Goal: Use online tool/utility

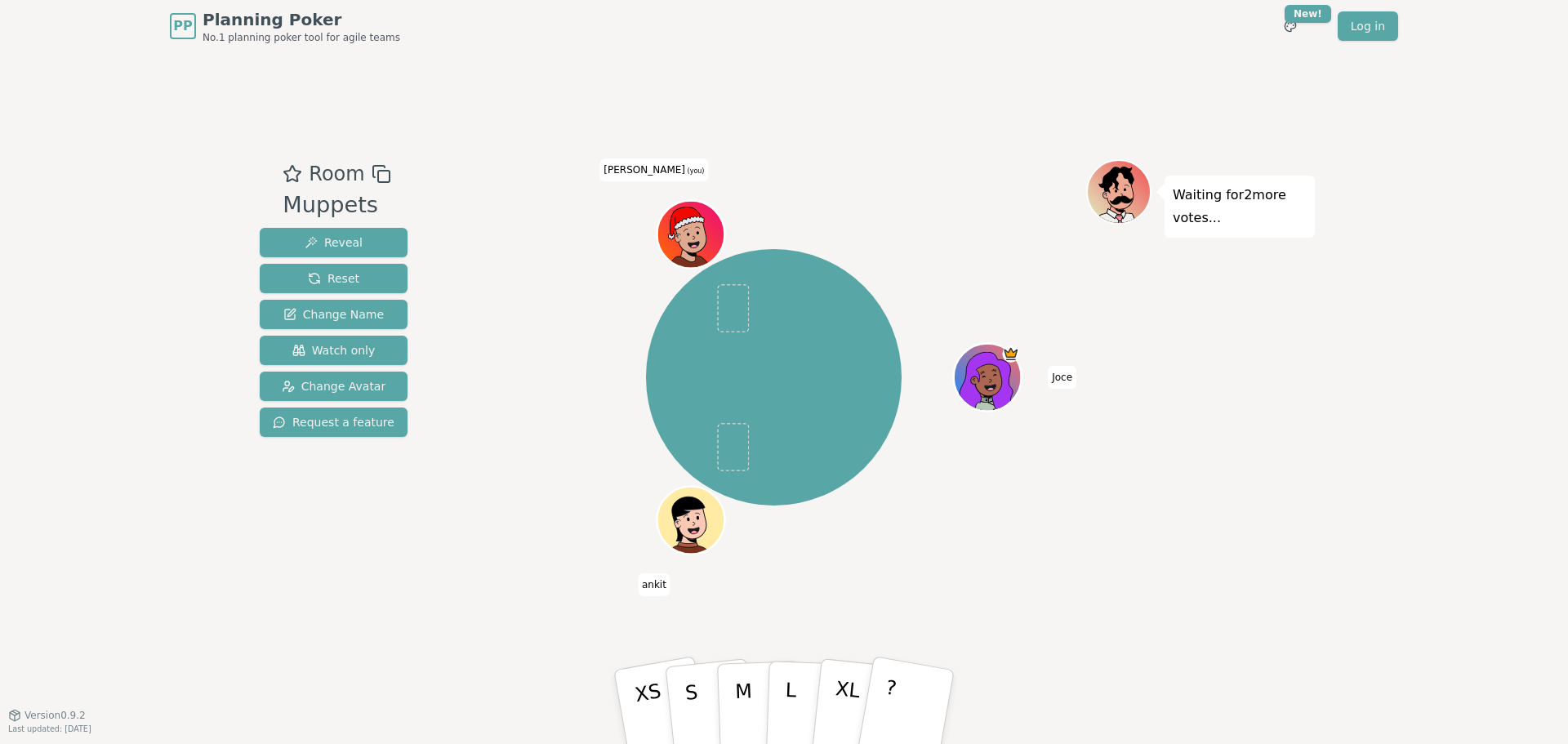
click at [373, 169] on icon at bounding box center [382, 174] width 19 height 19
drag, startPoint x: 923, startPoint y: 707, endPoint x: 832, endPoint y: 688, distance: 93.0
click at [832, 688] on button "XL" at bounding box center [857, 707] width 93 height 130
click at [734, 301] on span at bounding box center [733, 308] width 32 height 48
click at [353, 279] on button "Reset" at bounding box center [334, 279] width 148 height 29
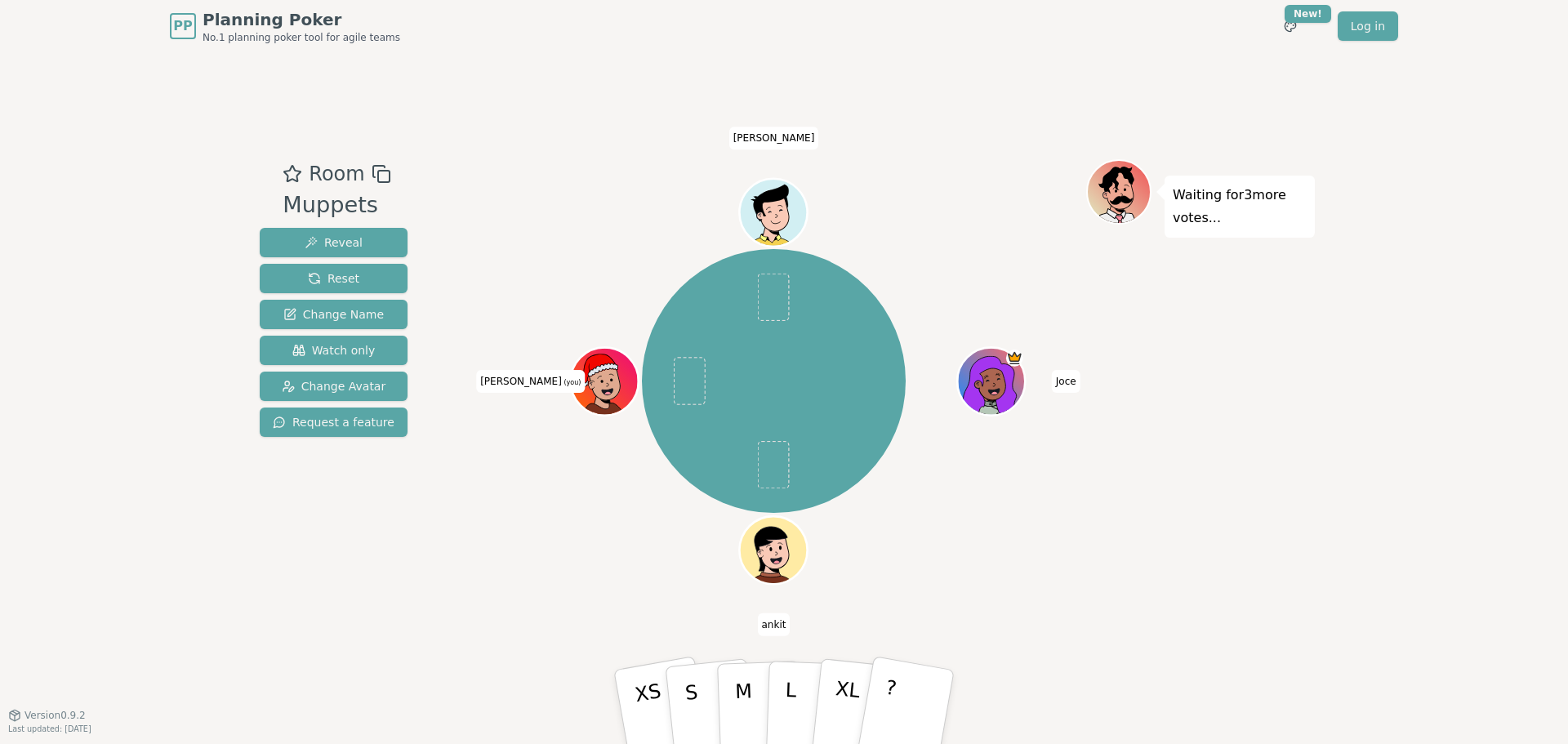
click at [1327, 365] on div "PP Planning Poker No.1 planning poker tool for agile teams Toggle theme New! Lo…" at bounding box center [784, 372] width 1568 height 744
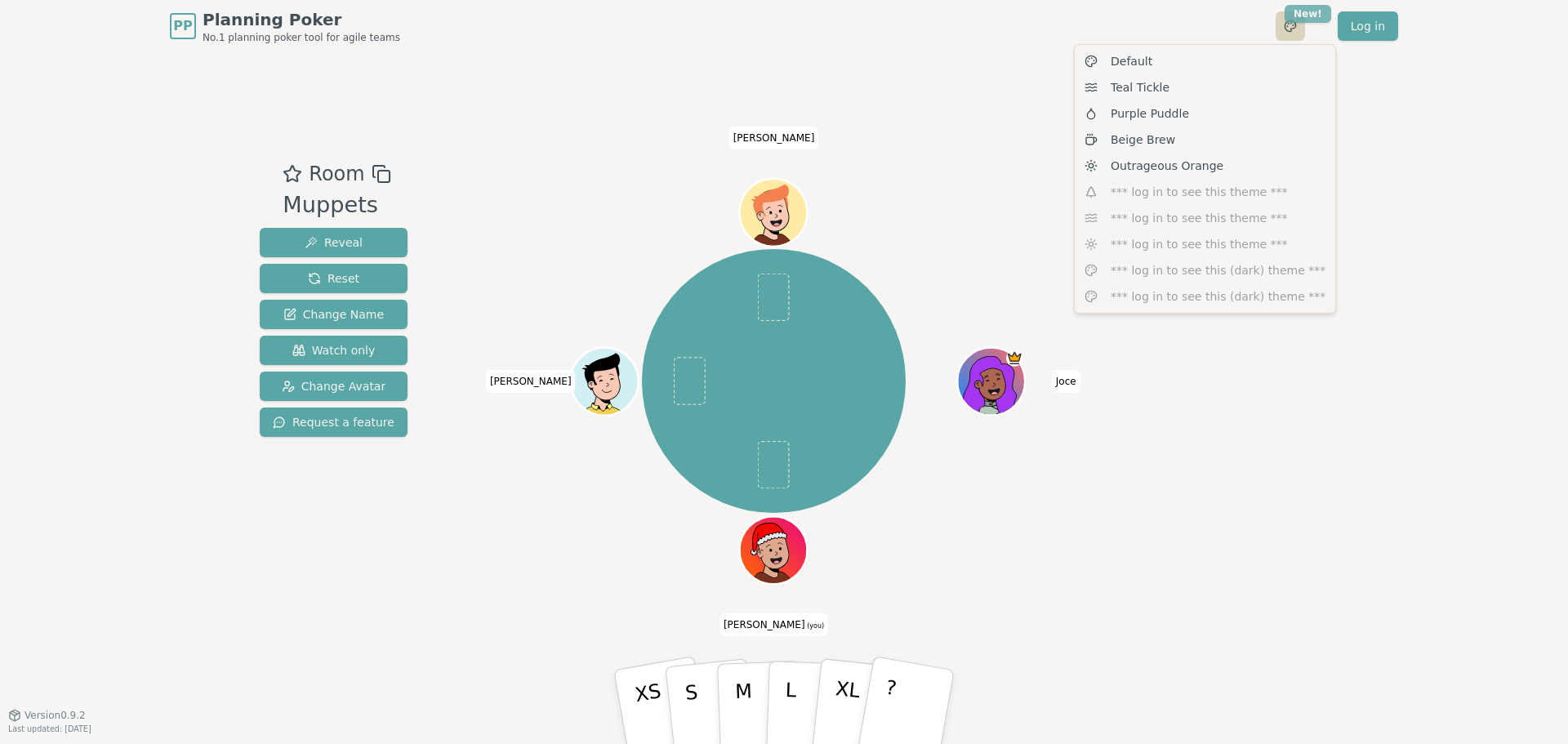
click at [1318, 14] on html "PP Planning Poker No.1 planning poker tool for agile teams Toggle theme New! Lo…" at bounding box center [784, 372] width 1568 height 744
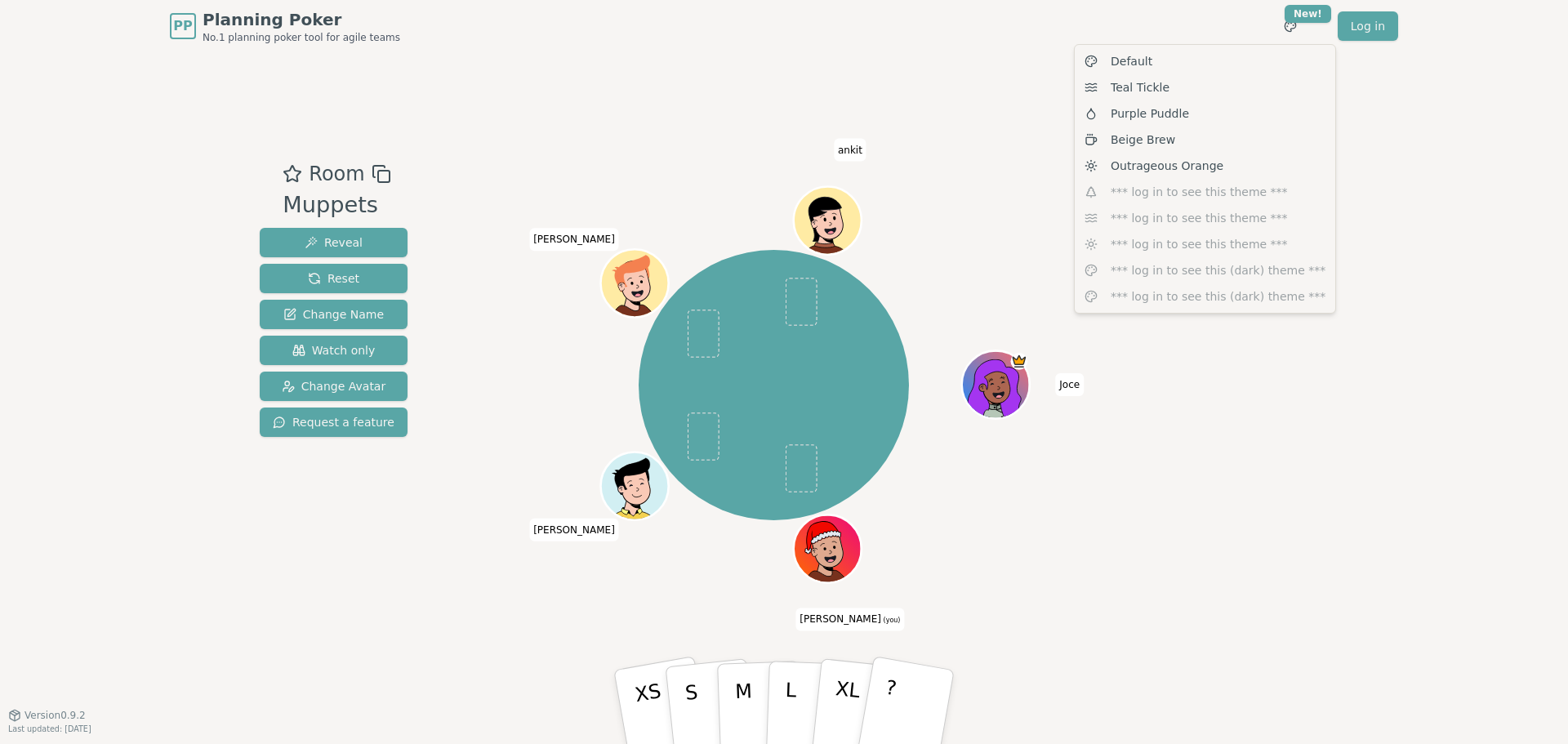
click at [1371, 117] on html "PP Planning Poker No.1 planning poker tool for agile teams Toggle theme New! Lo…" at bounding box center [784, 372] width 1568 height 744
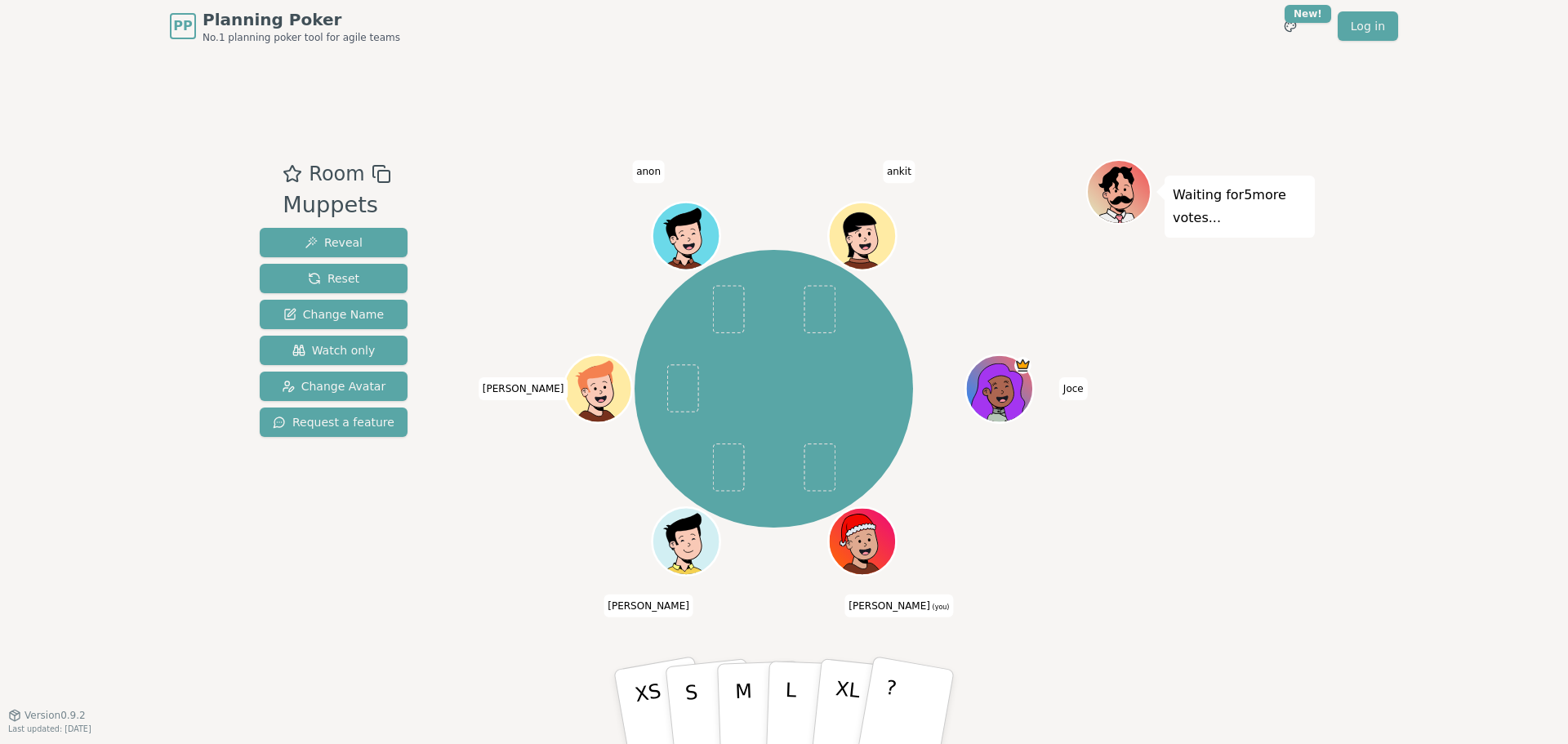
click at [374, 177] on icon at bounding box center [382, 174] width 19 height 19
click at [375, 175] on icon at bounding box center [382, 174] width 19 height 19
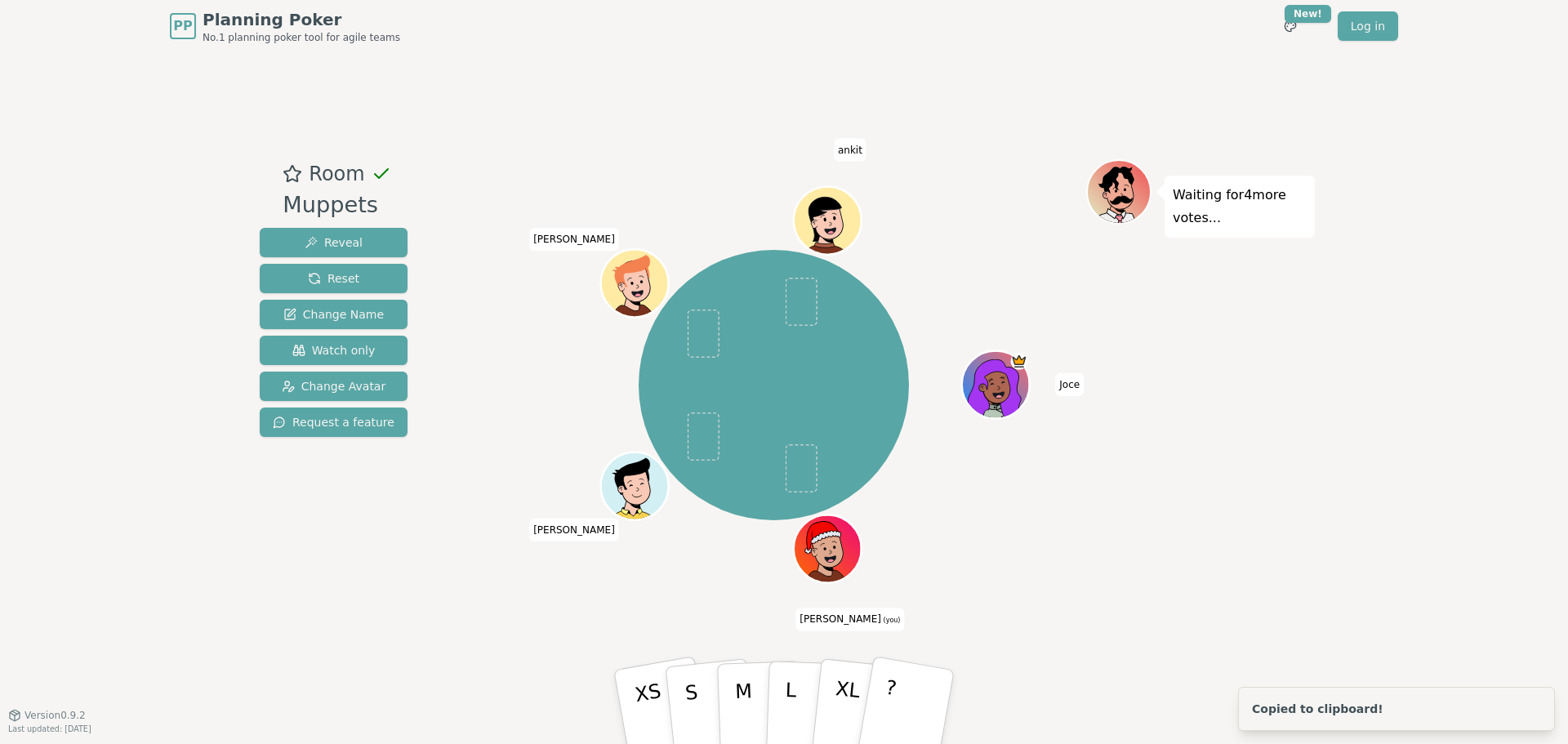
click at [1154, 448] on div "Waiting for 4 more votes..." at bounding box center [1200, 384] width 229 height 449
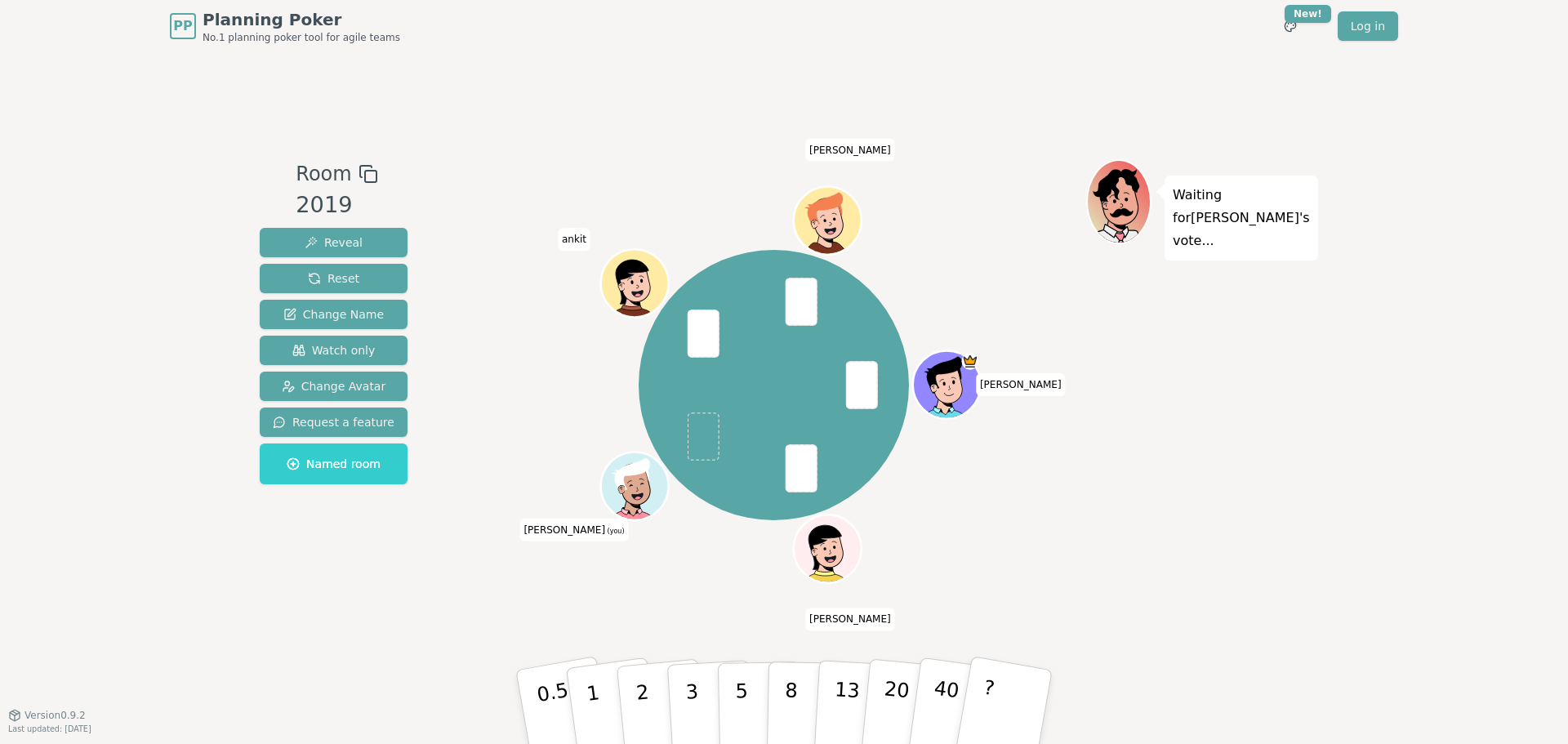
click at [675, 696] on button "3" at bounding box center [711, 724] width 89 height 128
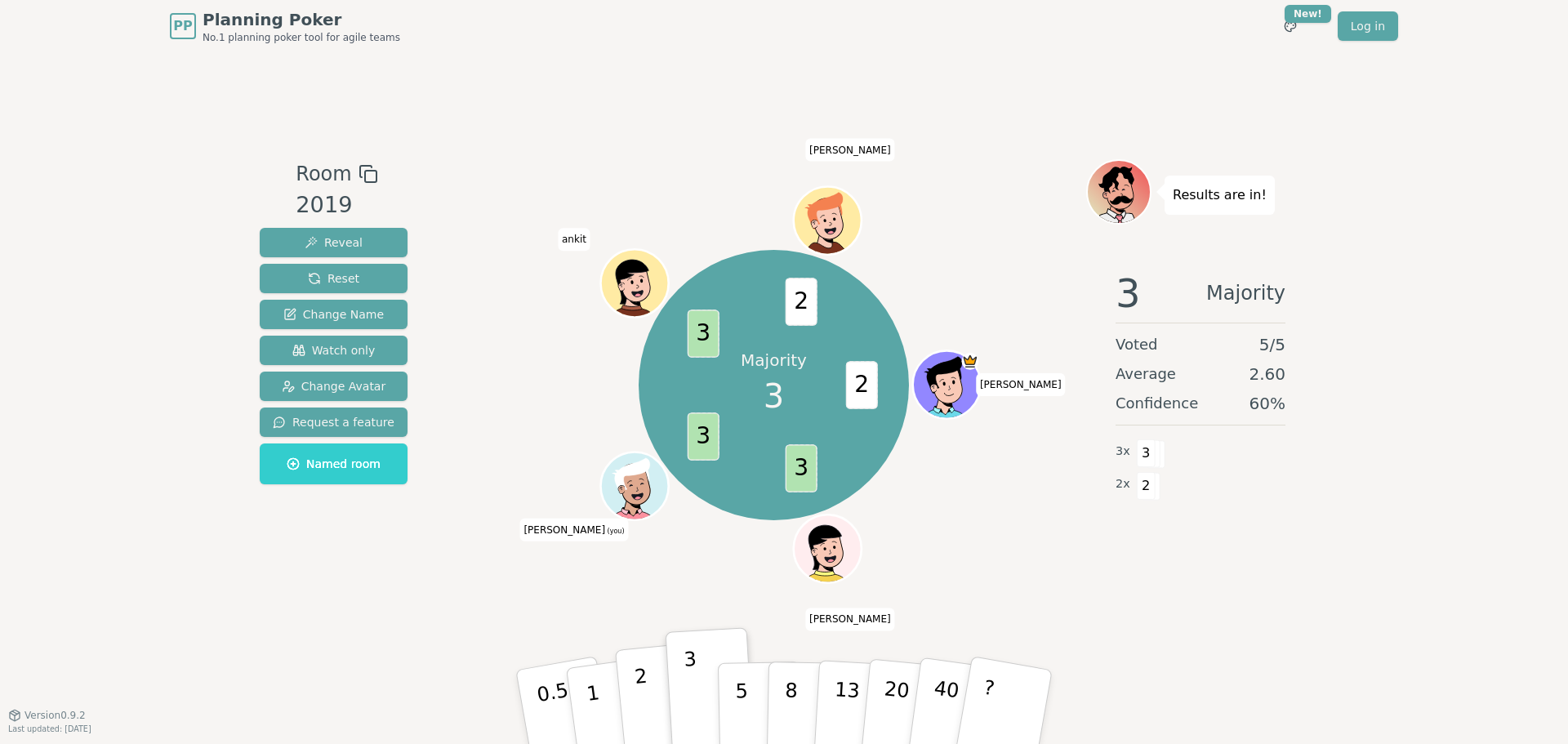
click at [650, 720] on button "2" at bounding box center [661, 707] width 93 height 130
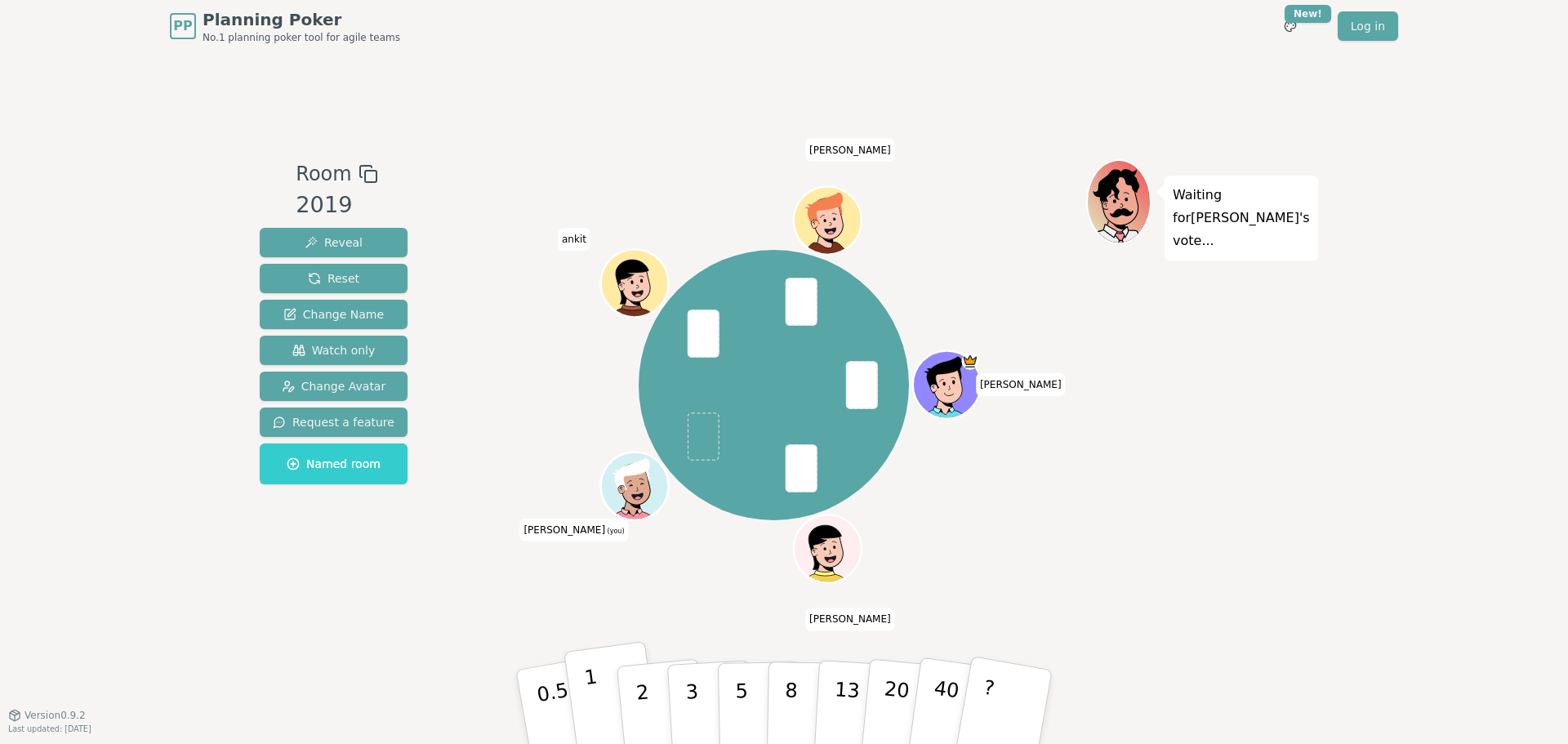
click at [605, 690] on button "1" at bounding box center [613, 707] width 97 height 132
